Goal: Transaction & Acquisition: Purchase product/service

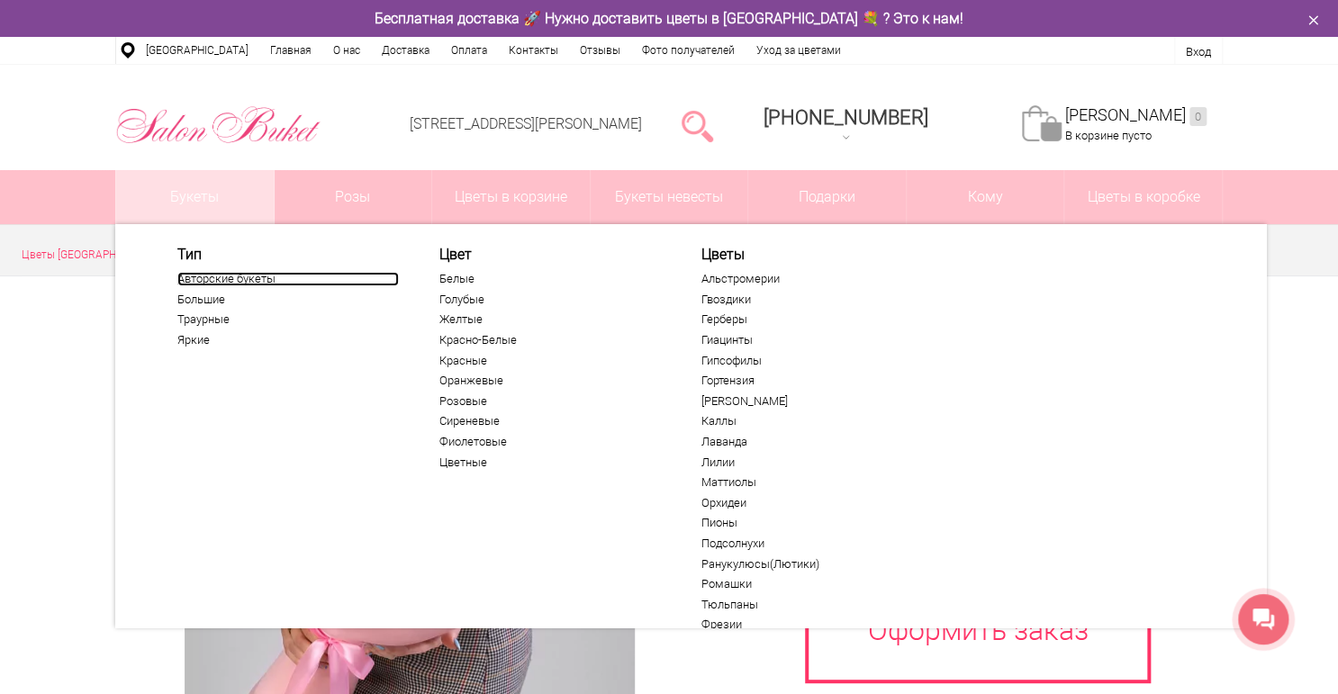
click at [216, 277] on link "Авторские букеты" at bounding box center [287, 279] width 221 height 14
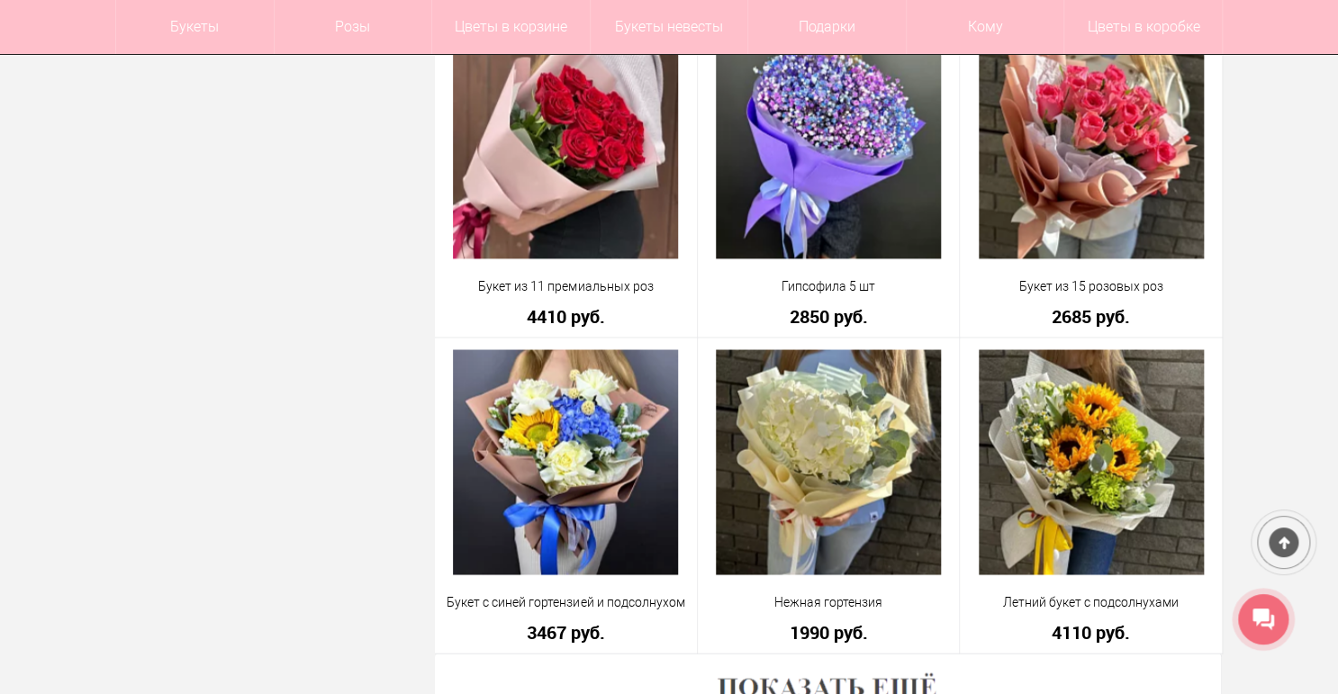
scroll to position [4753, 0]
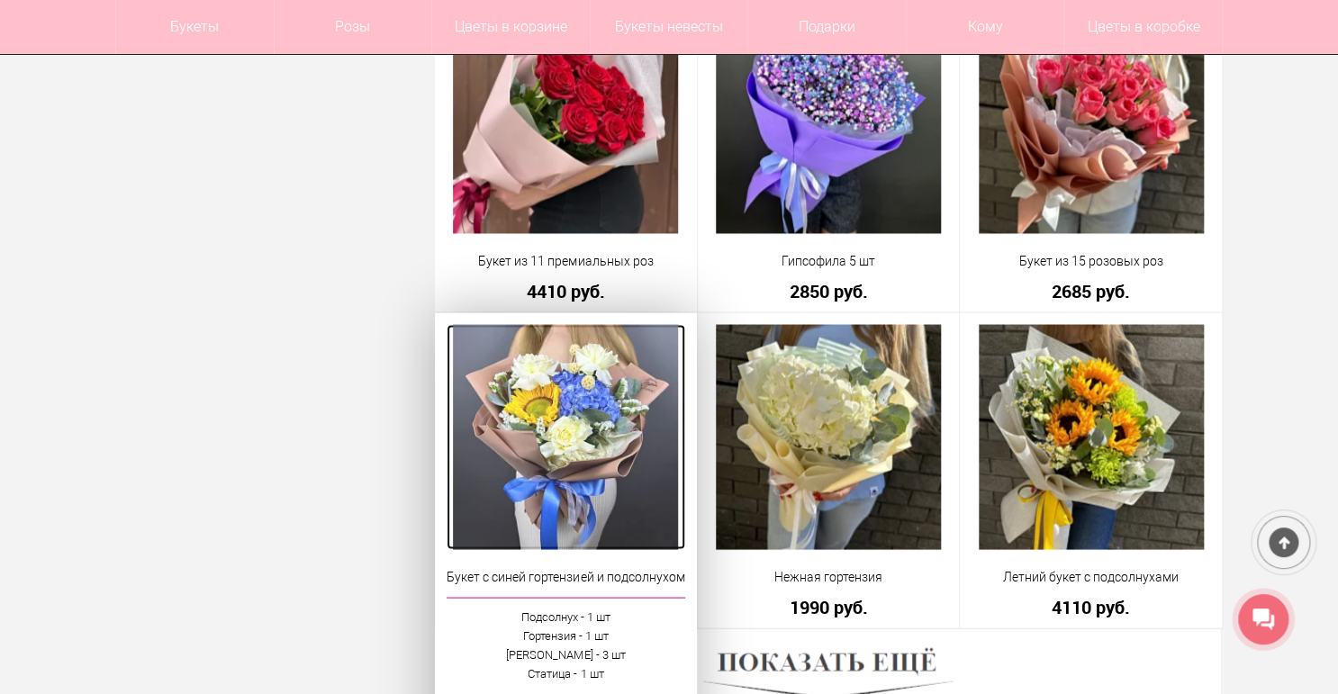
click at [571, 396] on img at bounding box center [565, 436] width 225 height 225
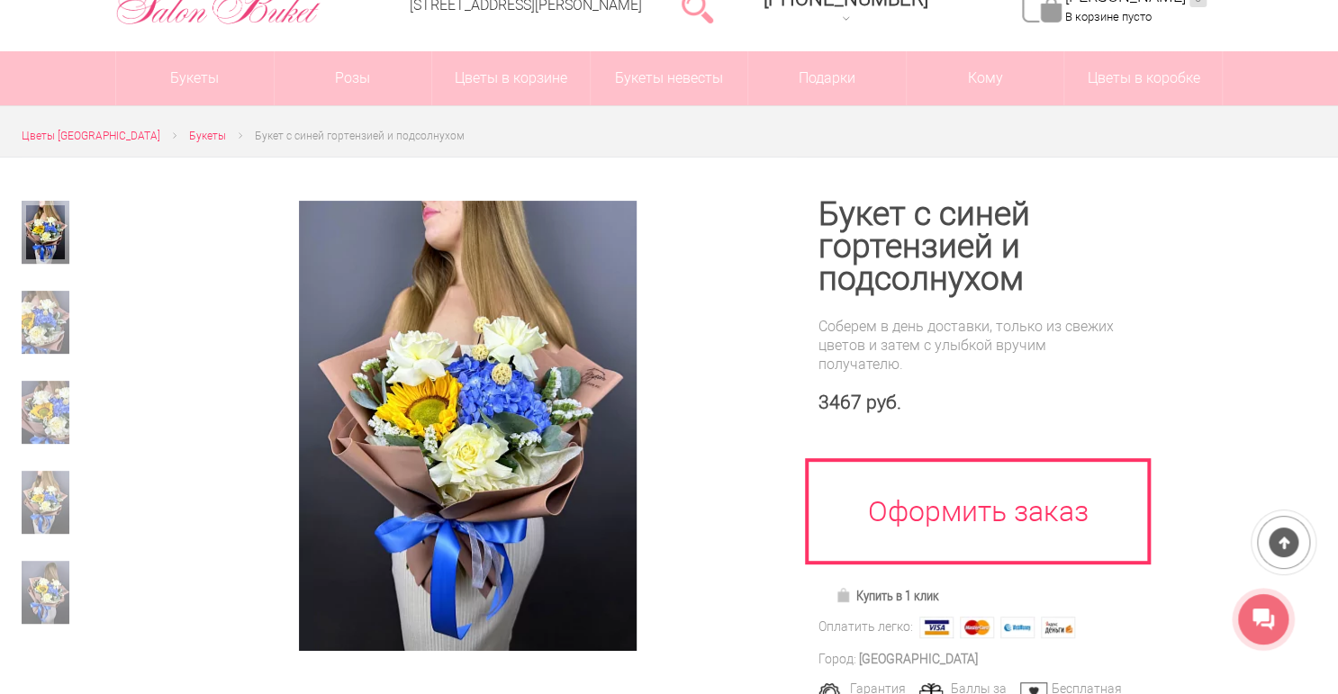
scroll to position [144, 0]
